Goal: Task Accomplishment & Management: Use online tool/utility

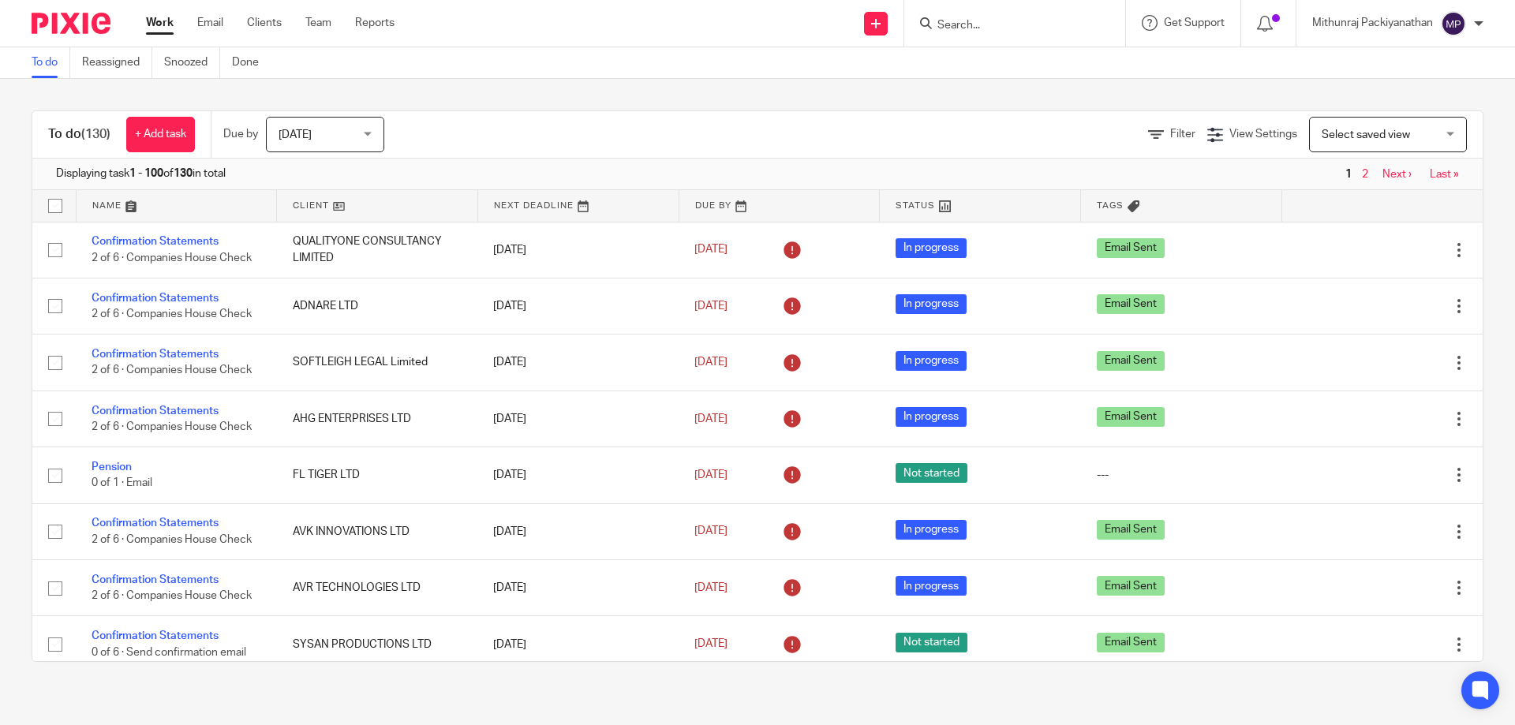
click at [1008, 29] on input "Search" at bounding box center [1007, 26] width 142 height 14
type input "samvru"
click at [1020, 67] on link at bounding box center [1087, 68] width 311 height 36
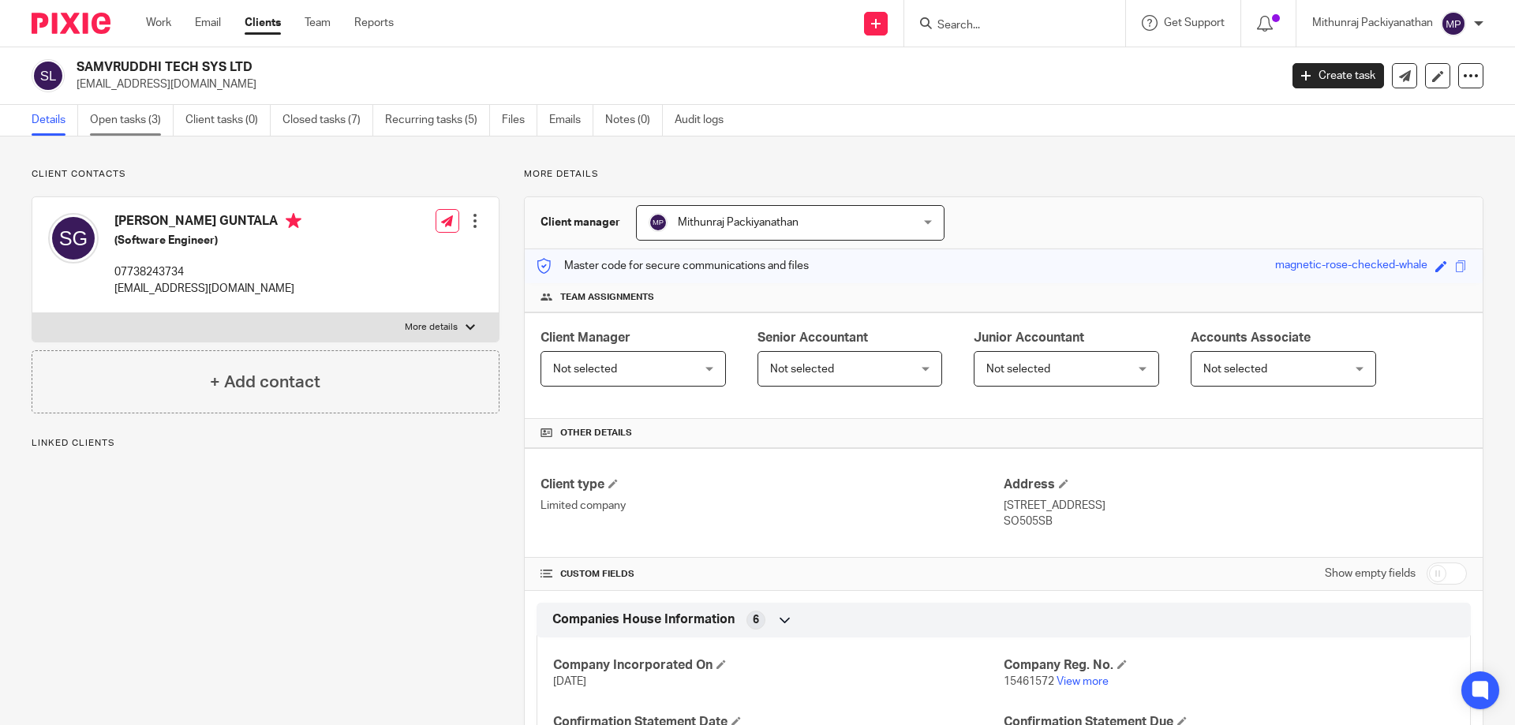
click at [136, 120] on link "Open tasks (3)" at bounding box center [132, 120] width 84 height 31
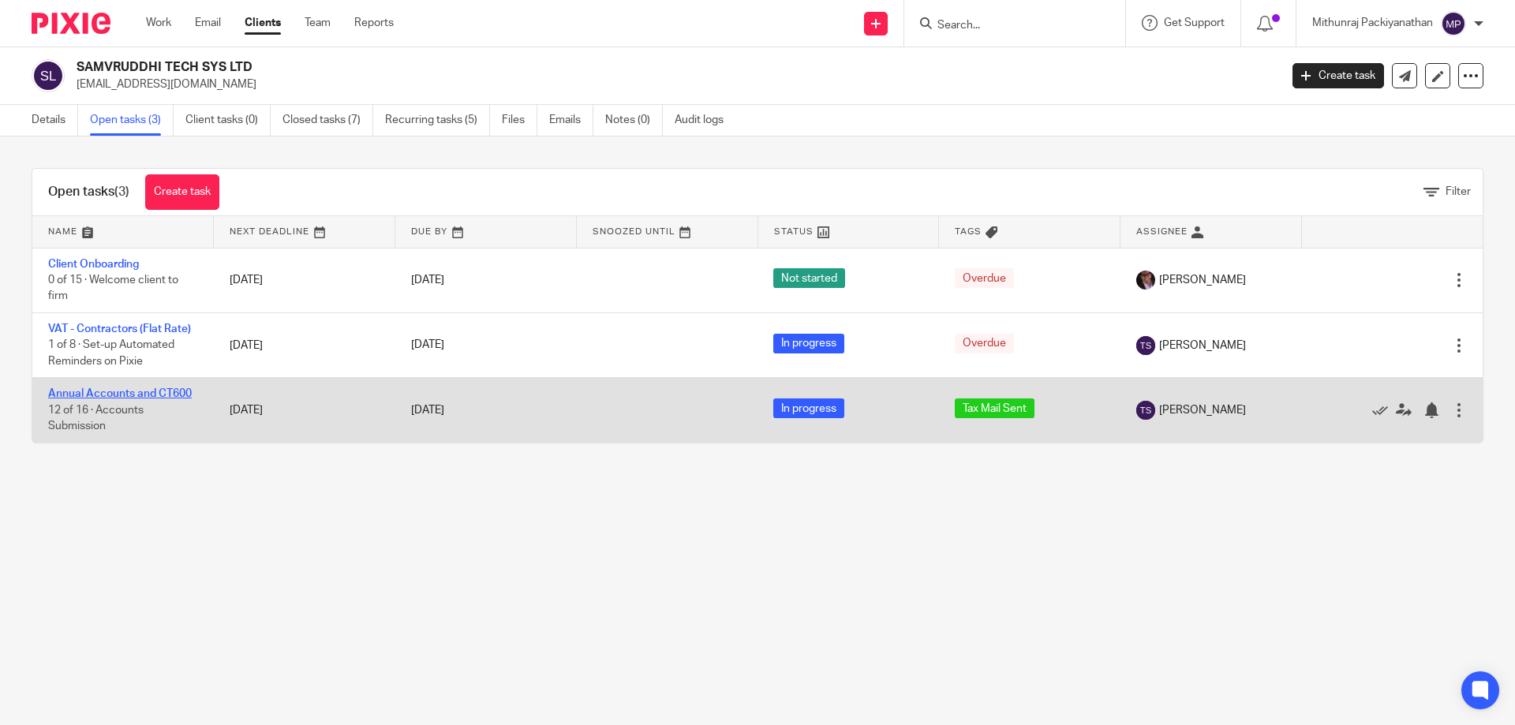
click at [185, 396] on link "Annual Accounts and CT600" at bounding box center [120, 393] width 144 height 11
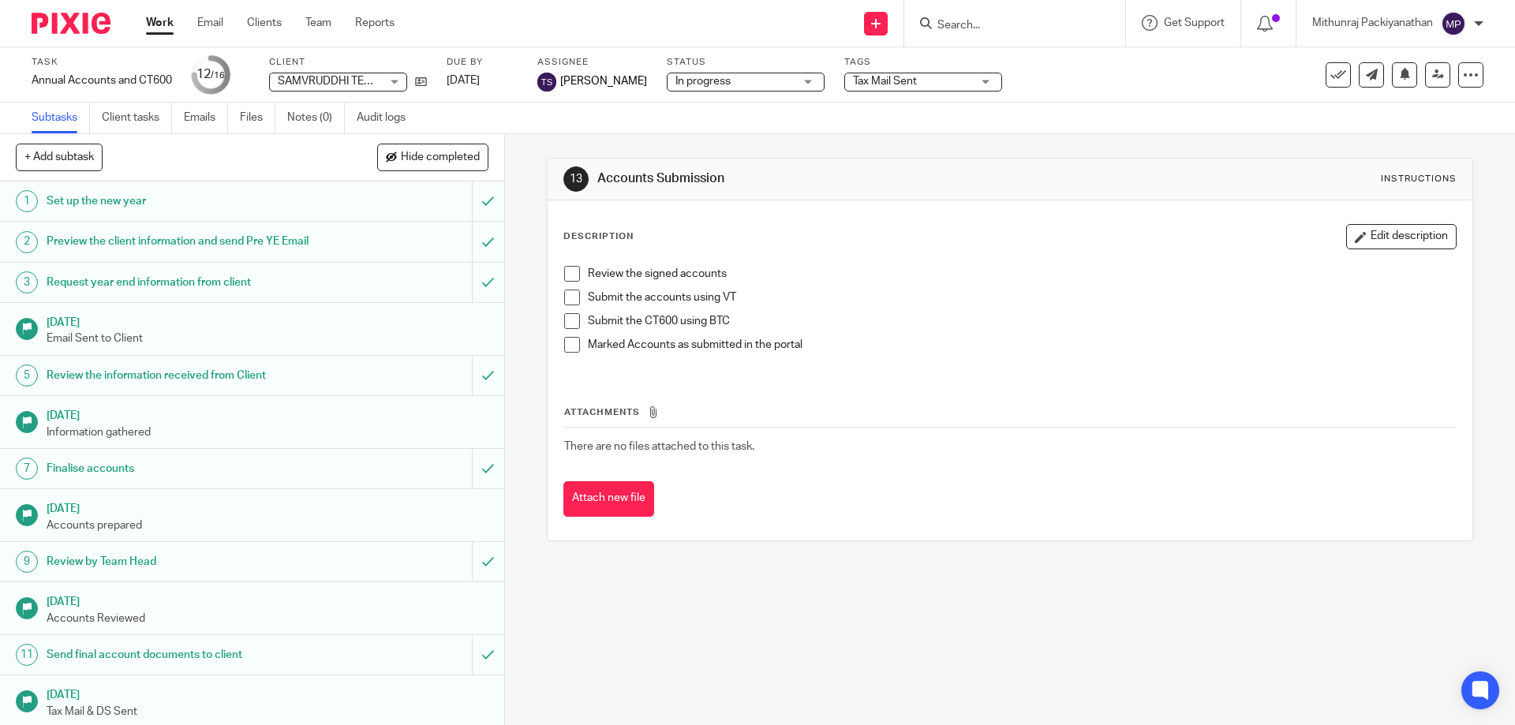
click at [920, 71] on div "Tags Tax Mail Sent Email Sent Reviewed Signed Submitted Tax Mail Sent To Be Rev…" at bounding box center [923, 75] width 158 height 38
click at [917, 76] on span "Tax Mail Sent" at bounding box center [885, 81] width 64 height 11
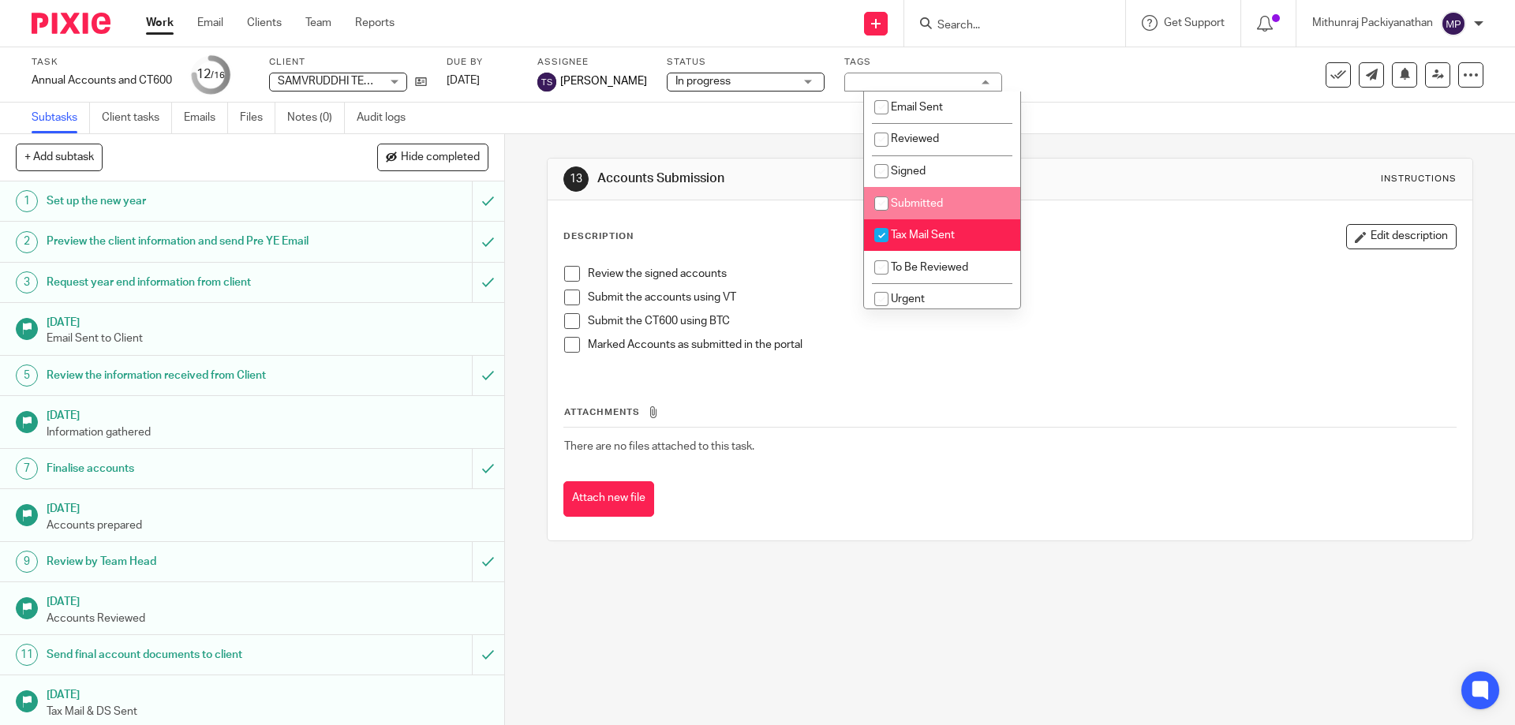
click at [928, 192] on li "Submitted" at bounding box center [942, 203] width 156 height 32
checkbox input "true"
click at [927, 231] on span "Tax Mail Sent" at bounding box center [923, 235] width 64 height 11
checkbox input "false"
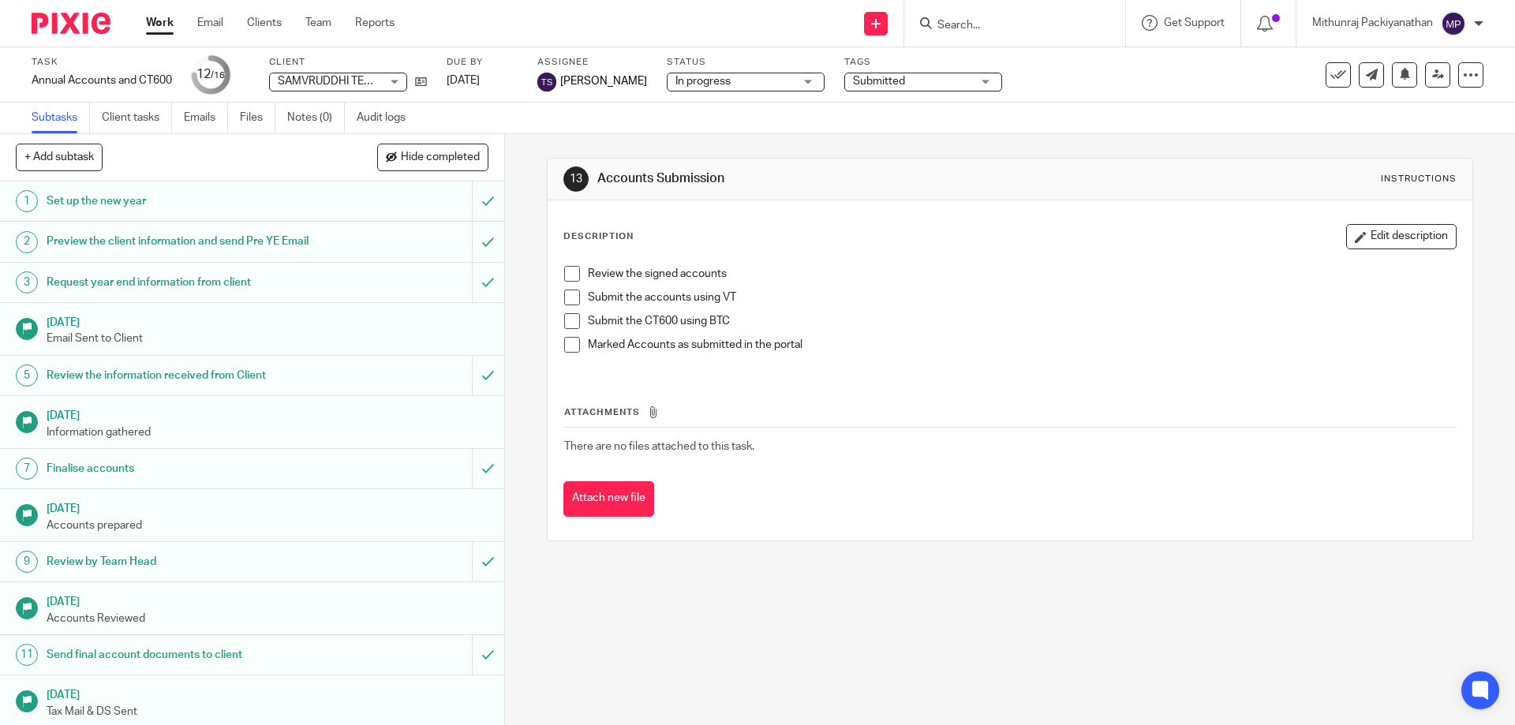
click at [1048, 109] on div "Subtasks Client tasks Emails Files Notes (0) Audit logs" at bounding box center [757, 119] width 1515 height 32
click at [1336, 71] on button at bounding box center [1337, 74] width 25 height 25
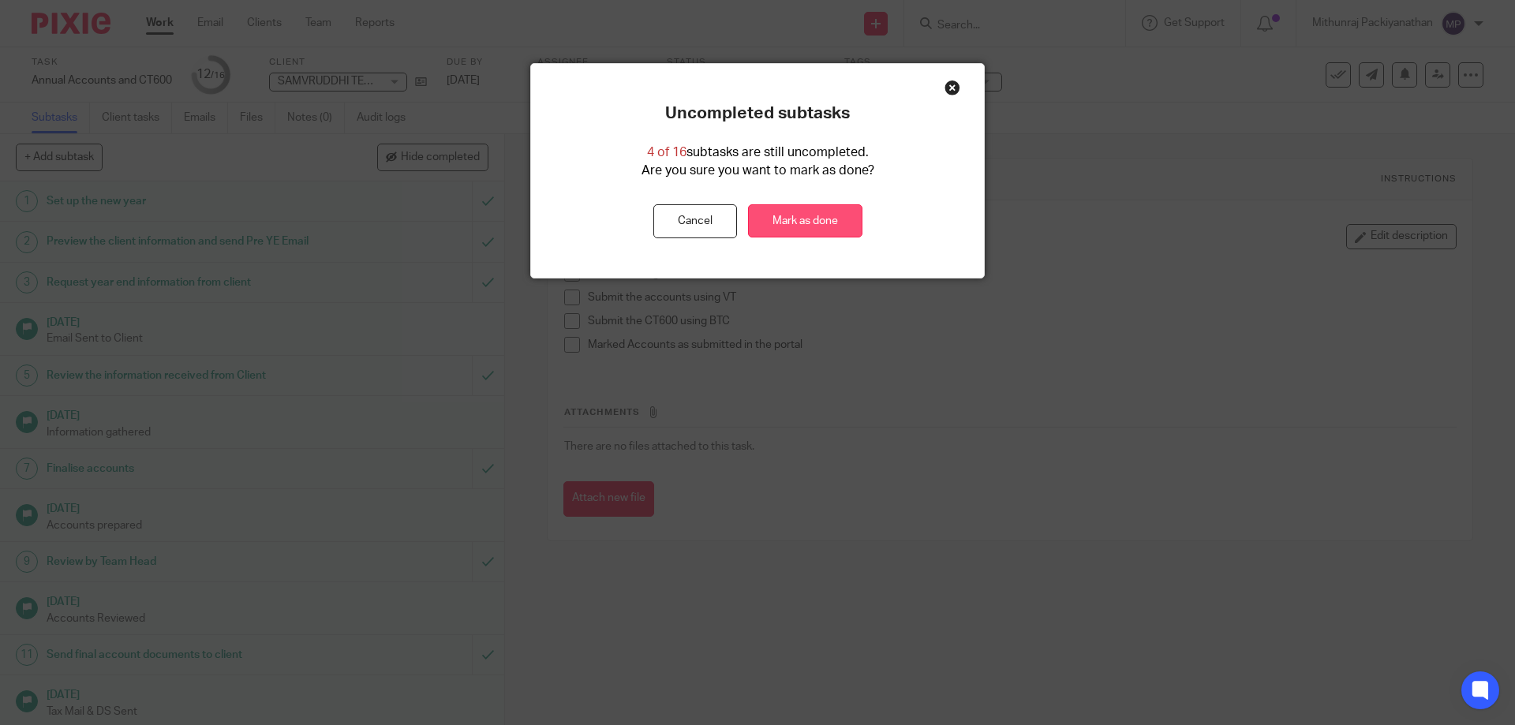
click at [799, 209] on link "Mark as done" at bounding box center [805, 221] width 114 height 34
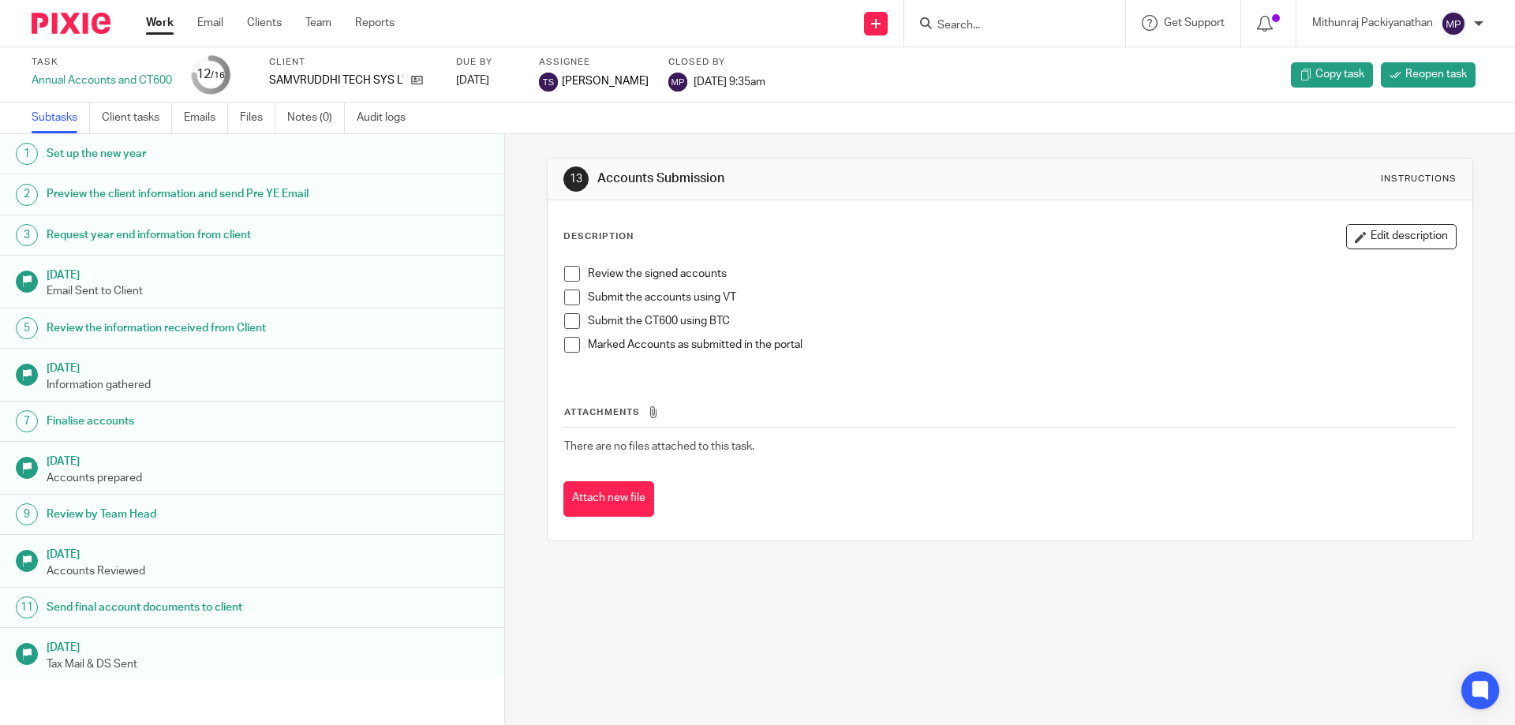
click at [1018, 26] on input "Search" at bounding box center [1007, 26] width 142 height 14
type input "cbm"
click at [993, 60] on link at bounding box center [1065, 68] width 267 height 36
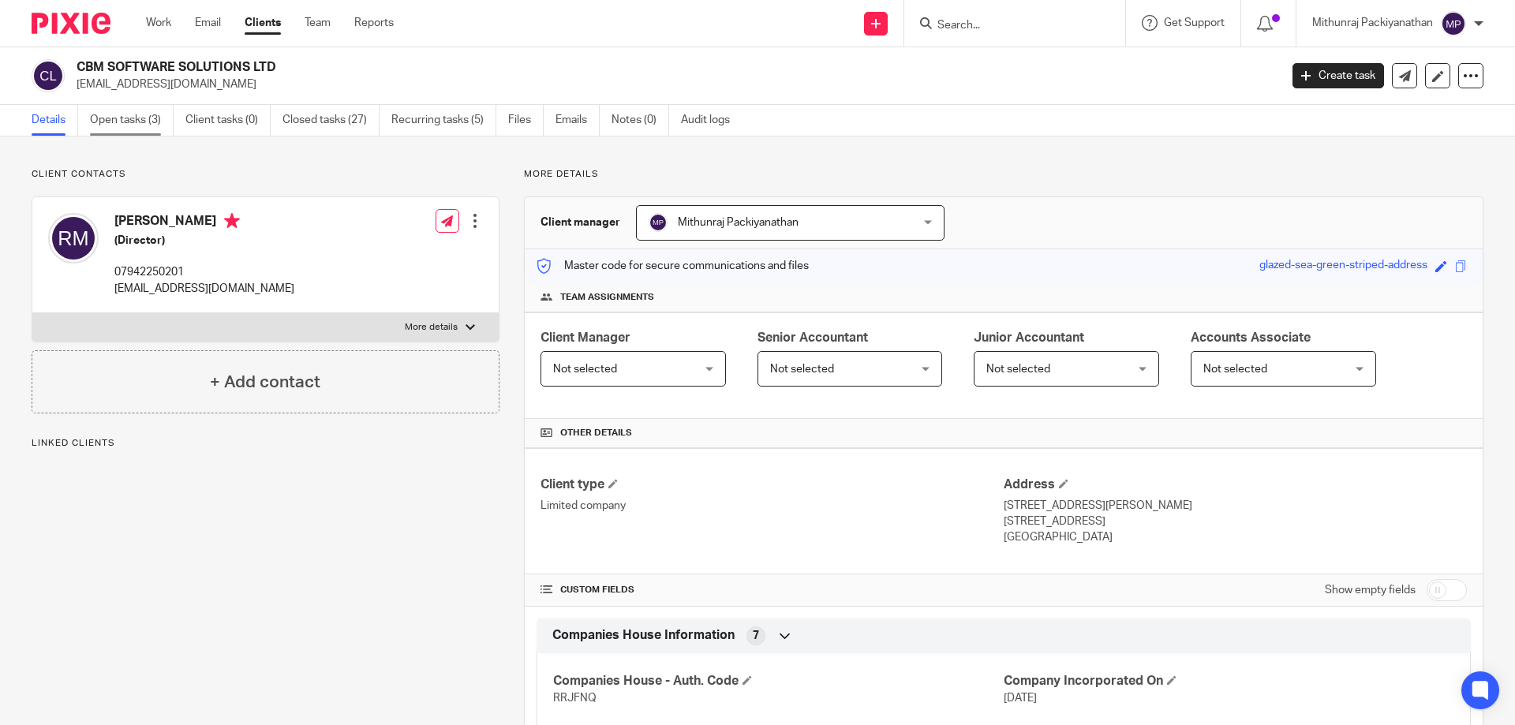
click at [133, 131] on link "Open tasks (3)" at bounding box center [132, 120] width 84 height 31
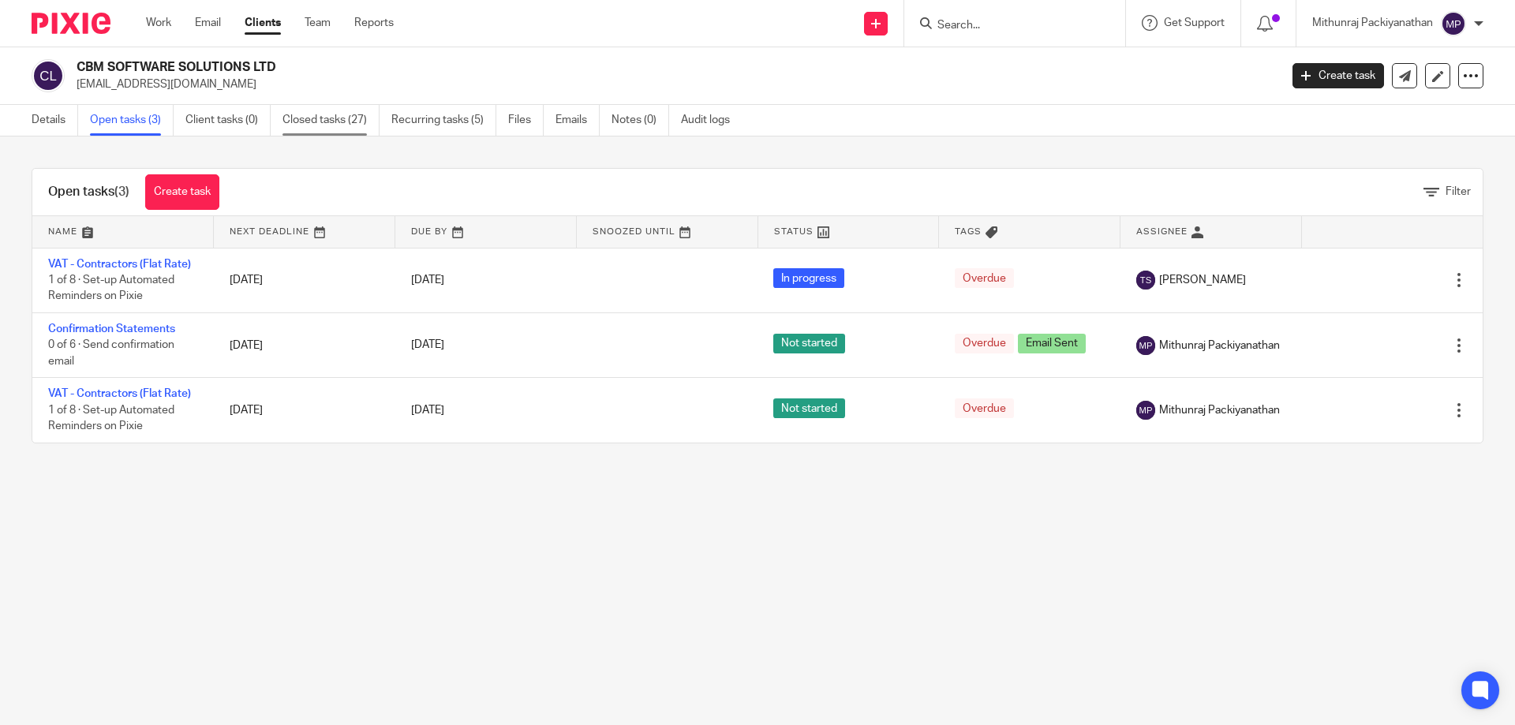
click at [311, 112] on link "Closed tasks (27)" at bounding box center [330, 120] width 97 height 31
